Goal: Task Accomplishment & Management: Manage account settings

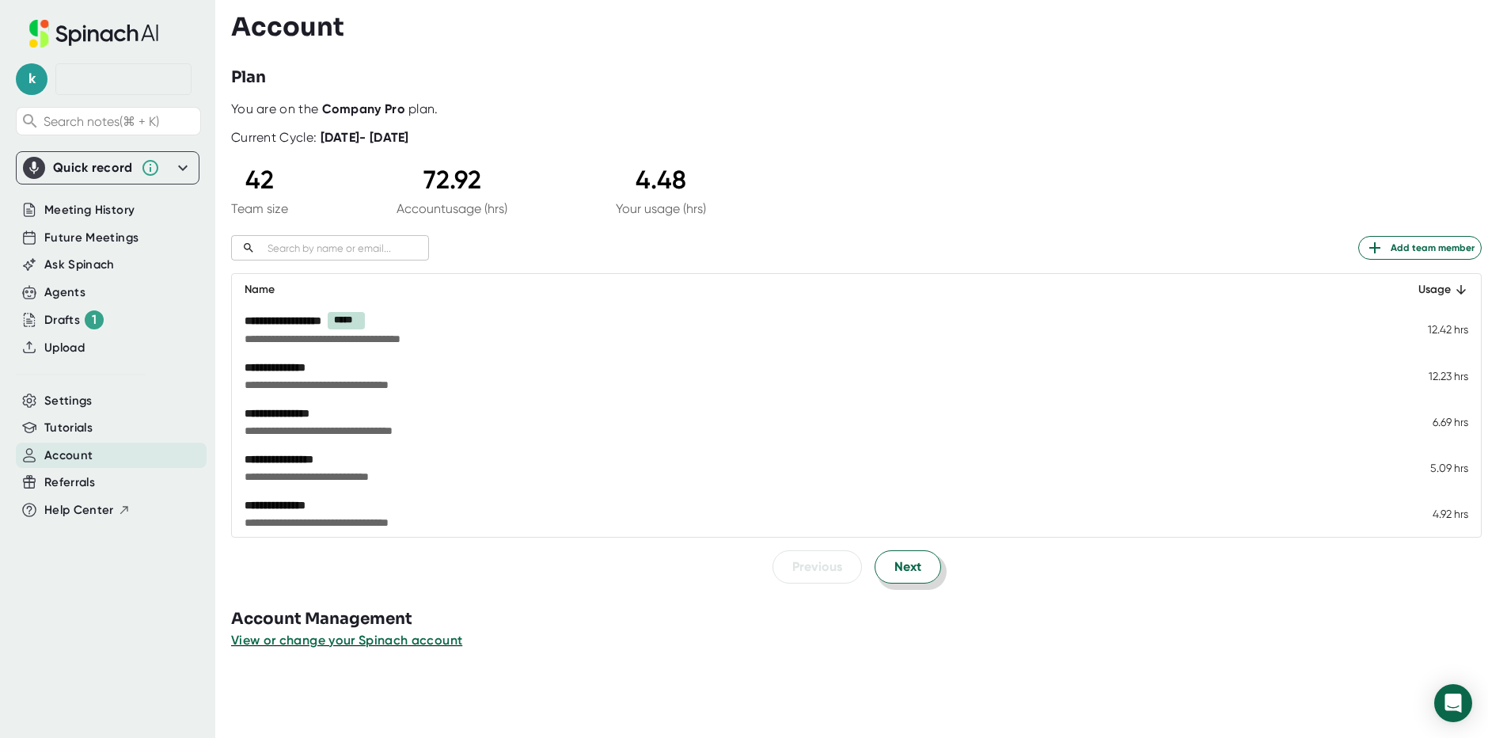
click at [908, 570] on span "Next" at bounding box center [908, 566] width 27 height 19
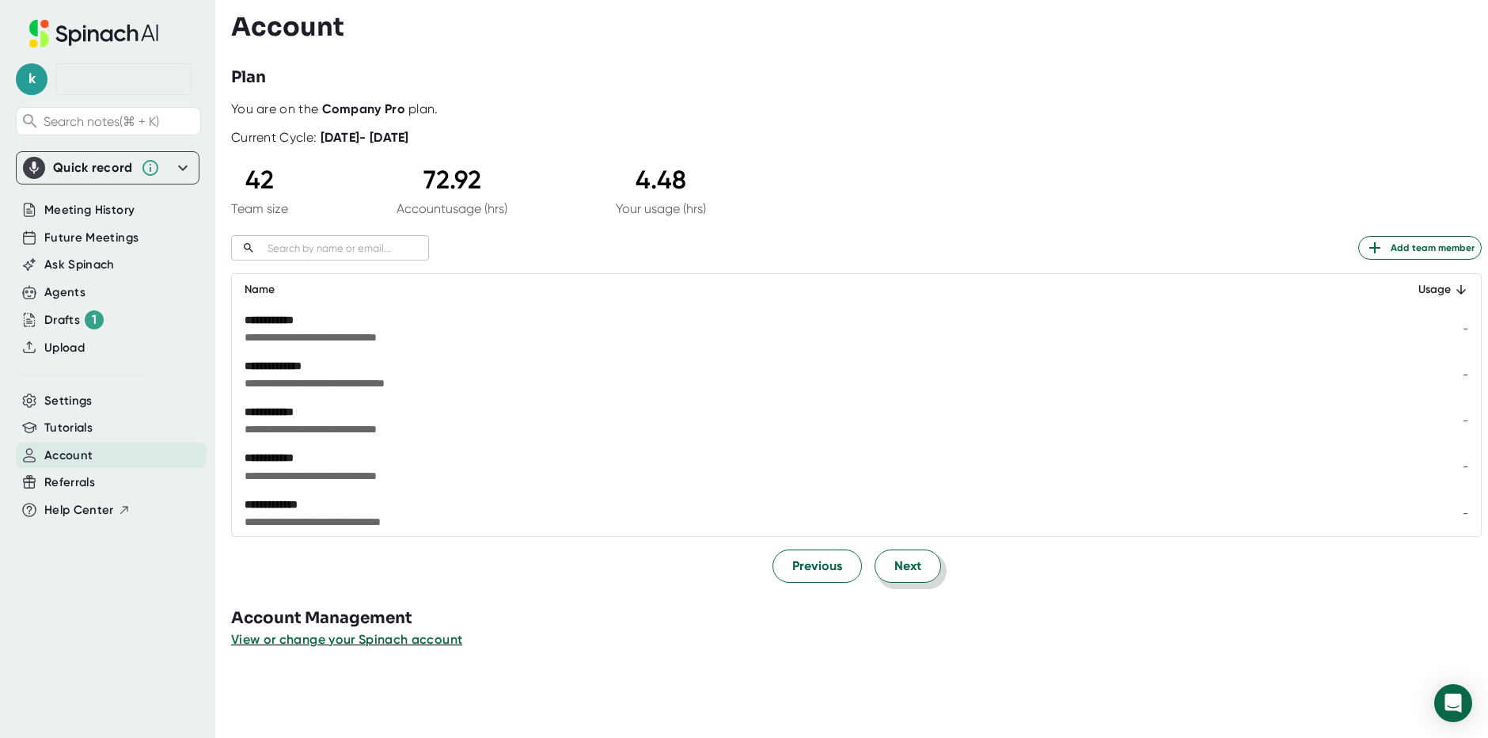
click at [908, 570] on span "Next" at bounding box center [908, 566] width 27 height 19
